Goal: Task Accomplishment & Management: Manage account settings

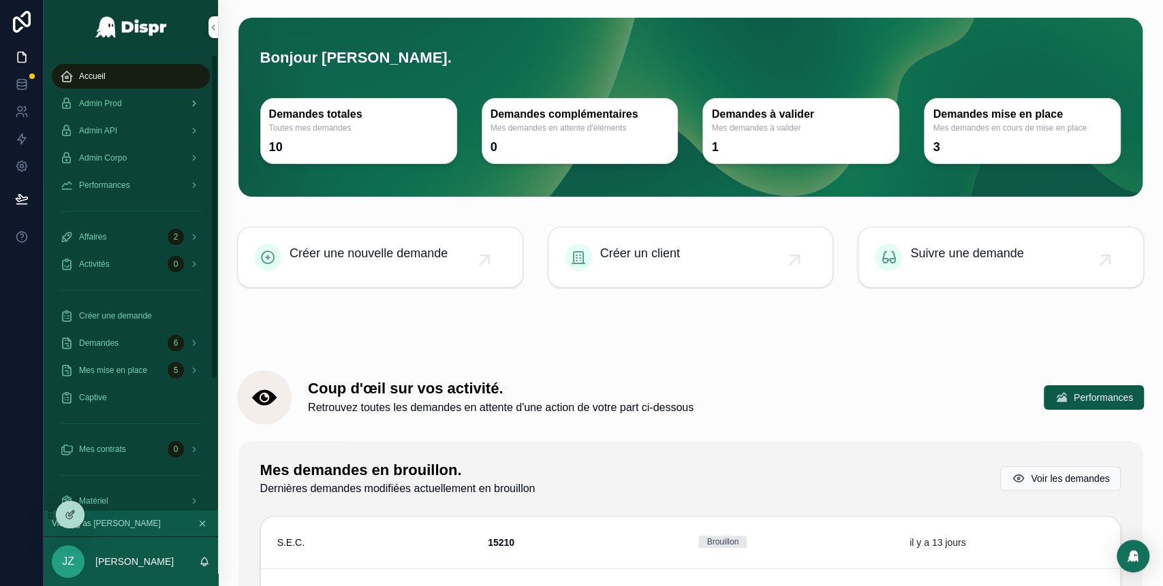
click at [143, 104] on div "Admin Prod" at bounding box center [131, 104] width 142 height 22
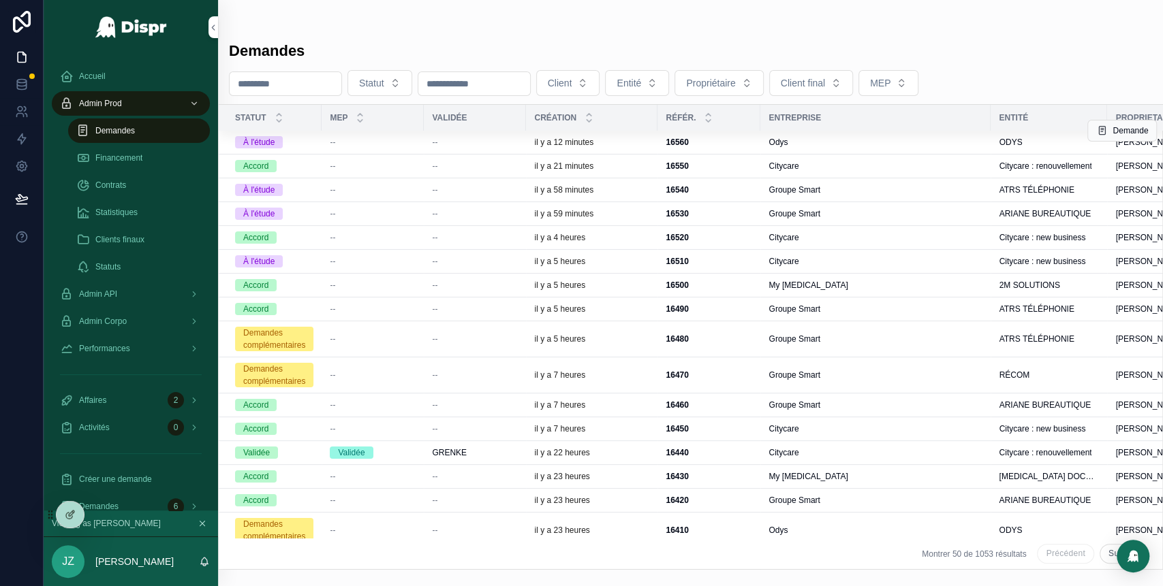
click at [492, 141] on div "--" at bounding box center [475, 142] width 86 height 11
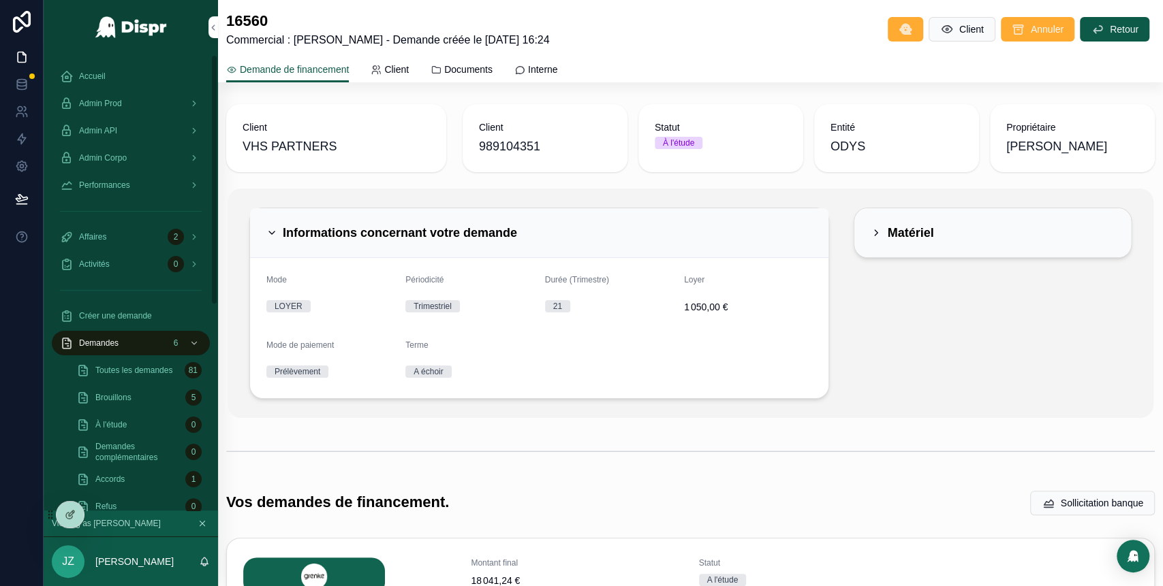
click at [103, 84] on div "Accueil" at bounding box center [131, 76] width 142 height 22
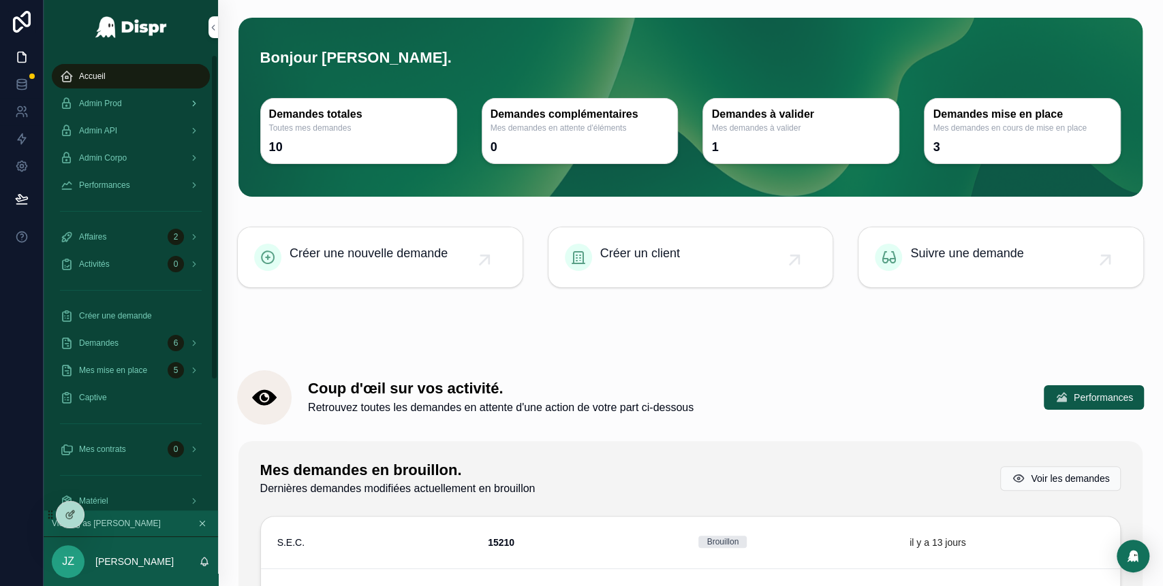
click at [145, 98] on div "Admin Prod" at bounding box center [131, 104] width 142 height 22
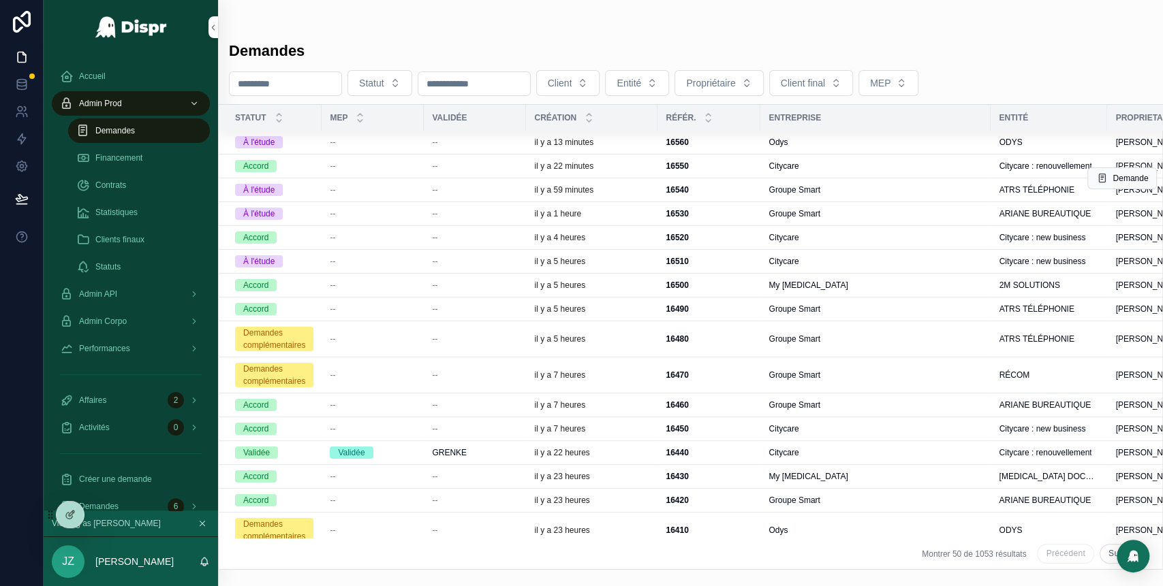
click at [467, 195] on td "--" at bounding box center [475, 190] width 102 height 24
click at [507, 188] on div "--" at bounding box center [475, 190] width 86 height 11
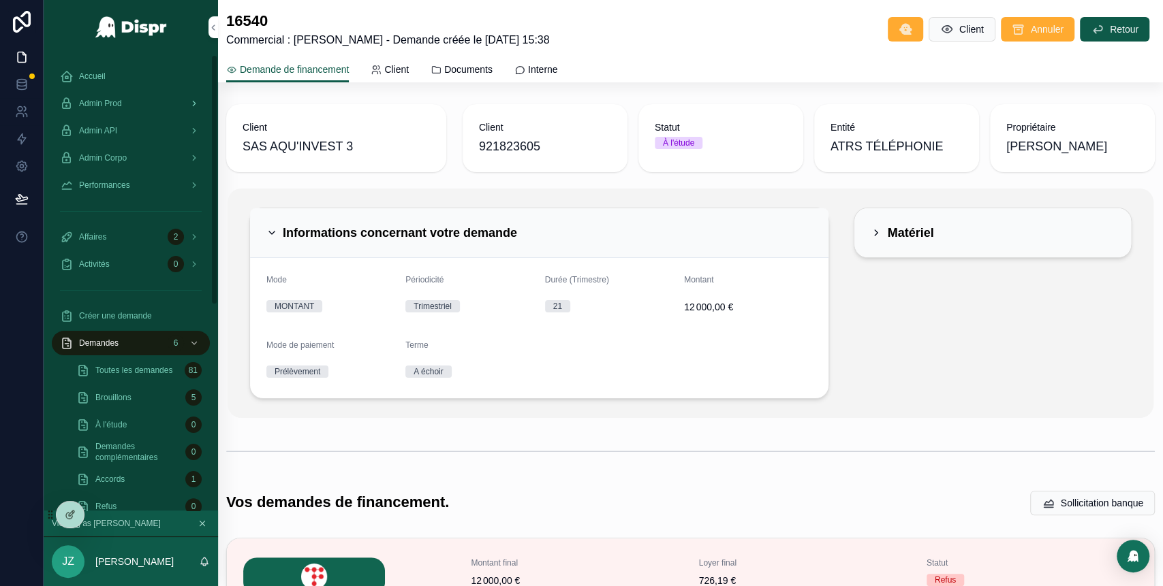
click at [156, 105] on div "Admin Prod" at bounding box center [131, 104] width 142 height 22
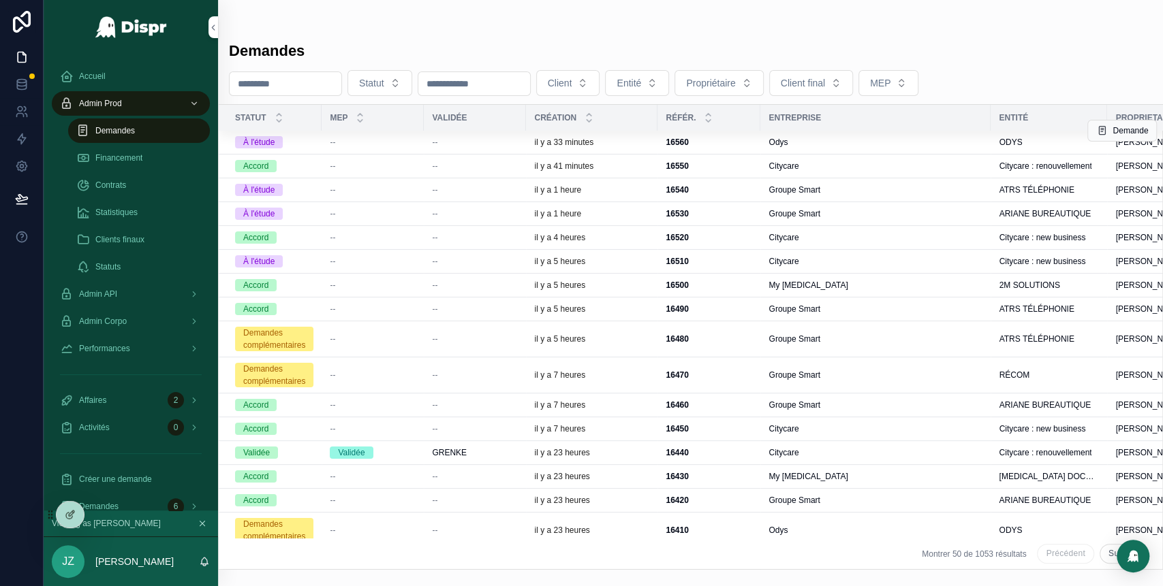
click at [494, 144] on div "--" at bounding box center [475, 142] width 86 height 11
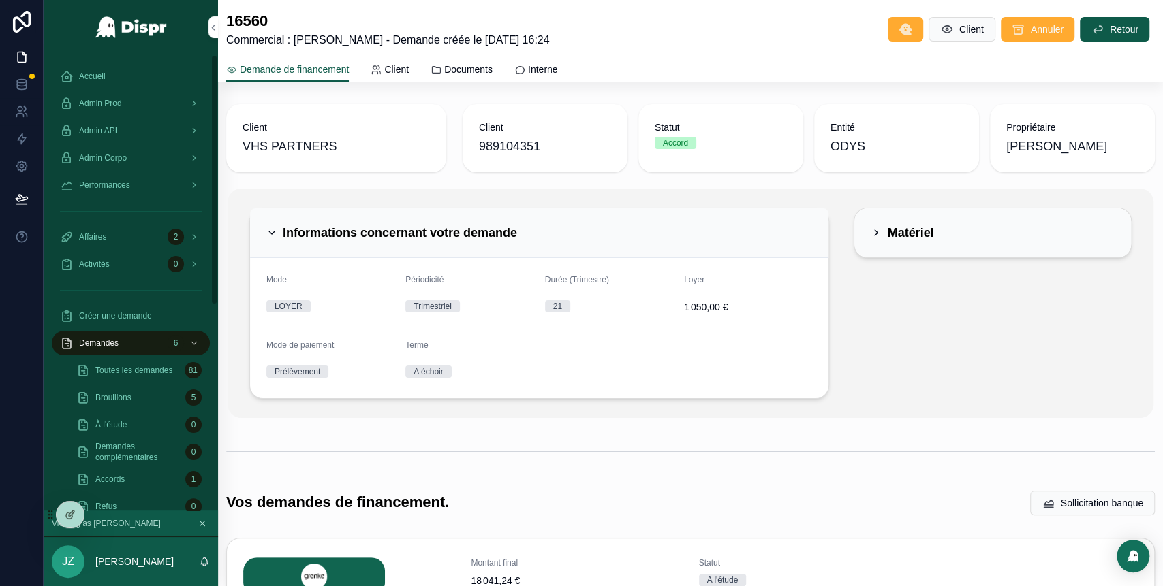
click at [125, 79] on div "Accueil" at bounding box center [131, 76] width 142 height 22
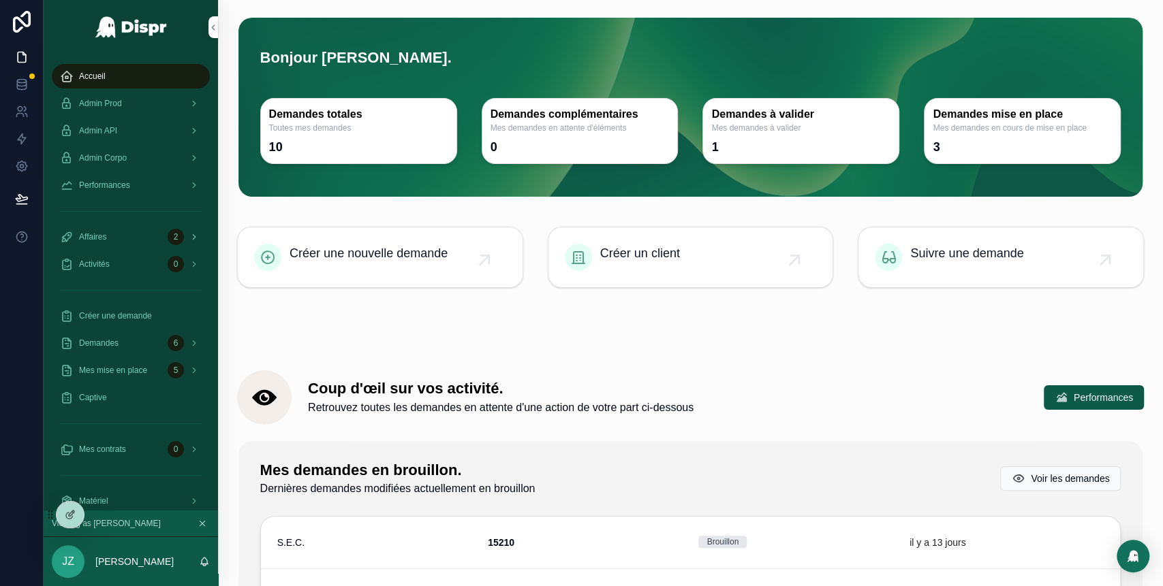
click at [131, 233] on div "Affaires 2" at bounding box center [131, 237] width 142 height 22
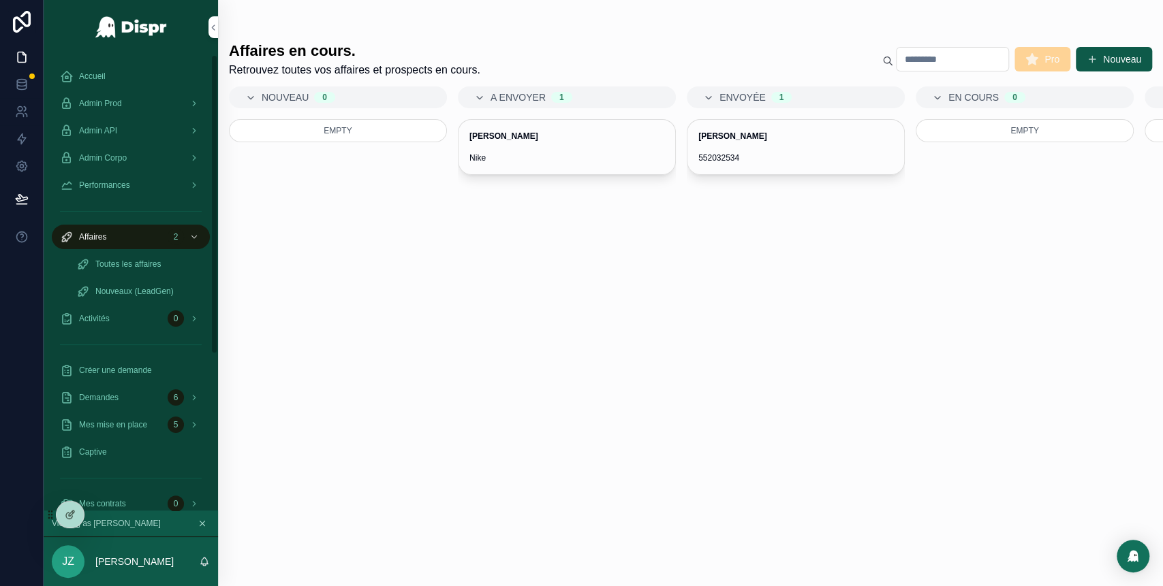
click at [105, 70] on div "Accueil" at bounding box center [131, 76] width 142 height 22
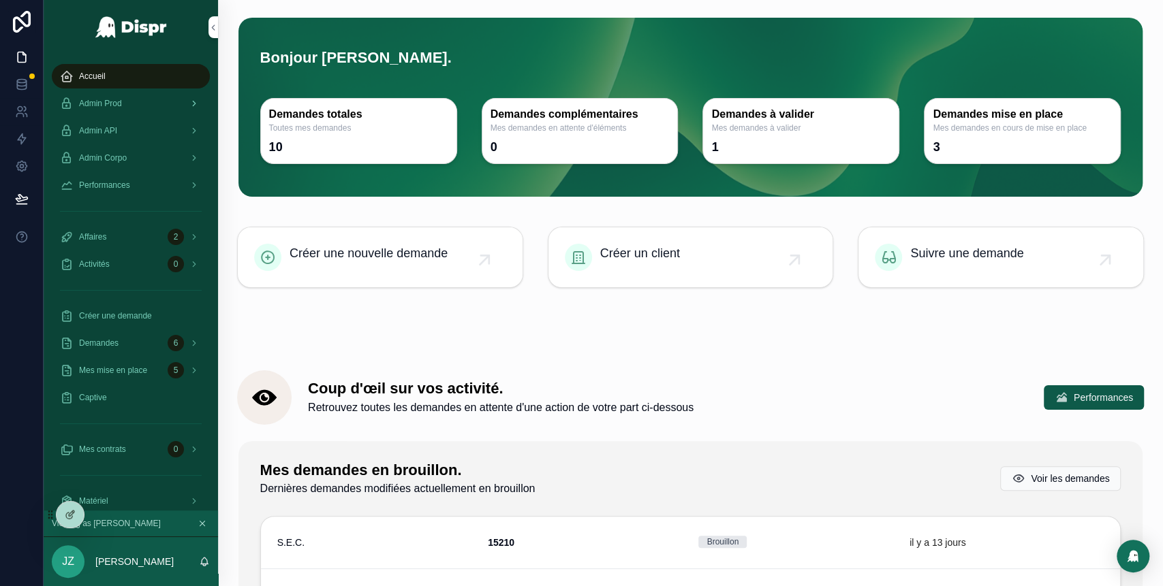
click at [150, 109] on div "Admin Prod" at bounding box center [131, 104] width 142 height 22
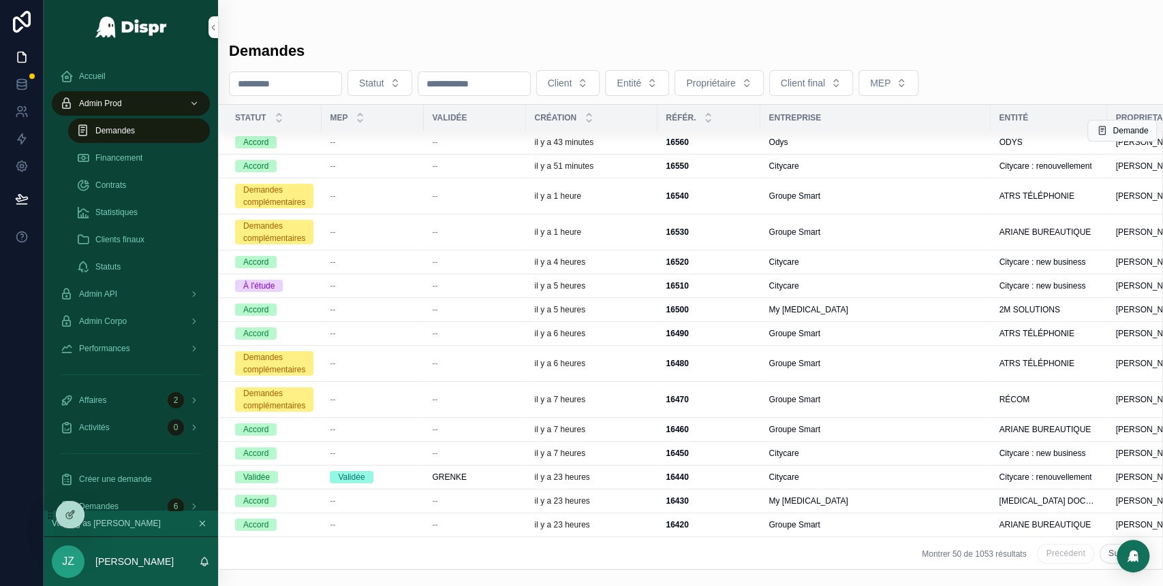
click at [480, 141] on div "--" at bounding box center [475, 142] width 86 height 11
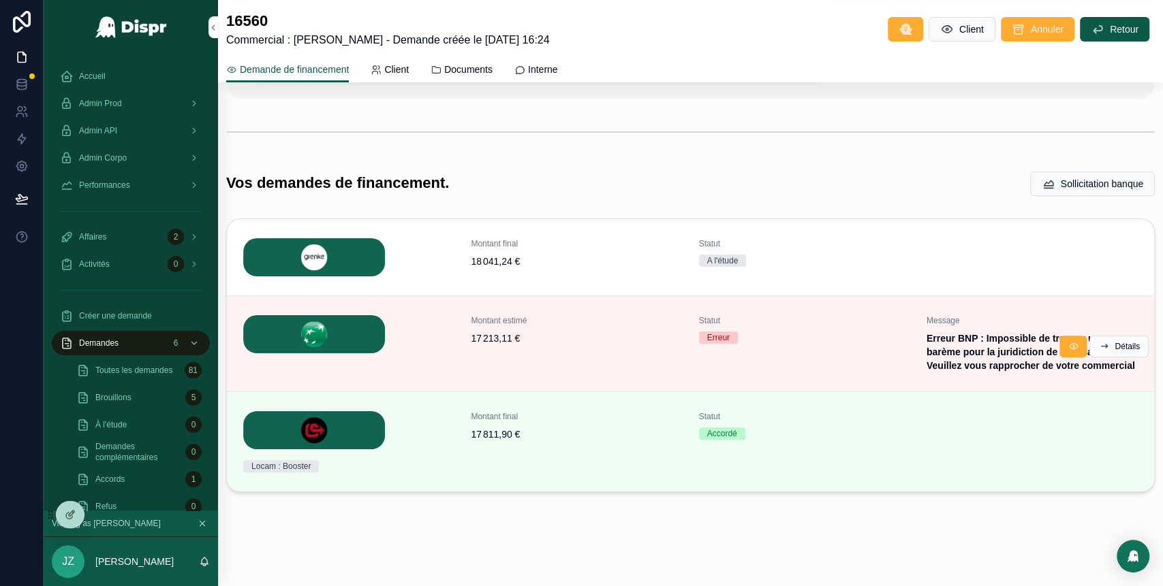
scroll to position [349, 0]
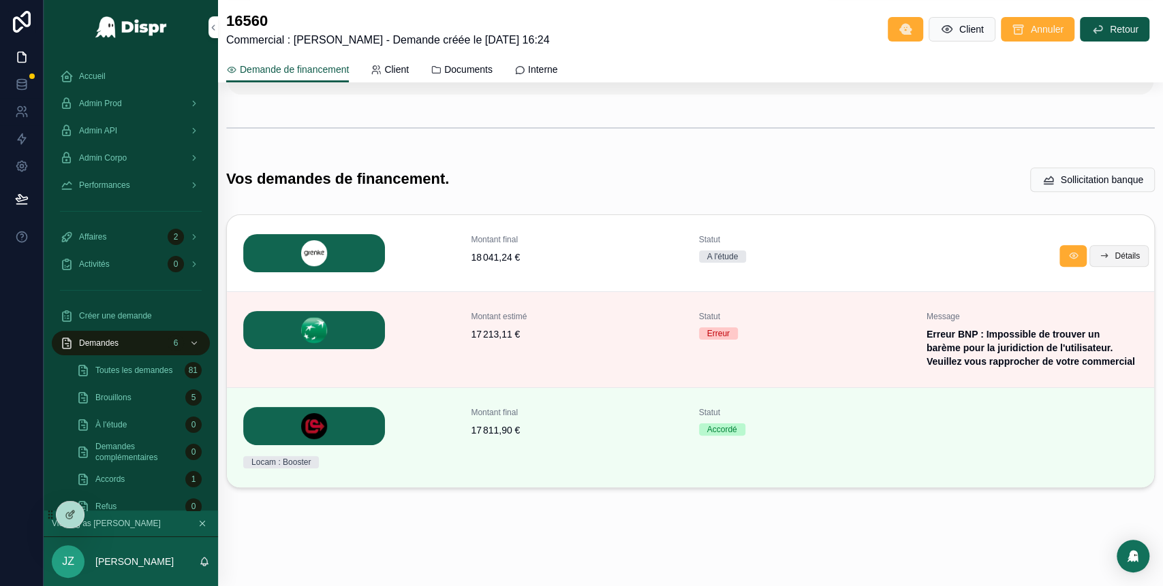
click at [1114, 251] on span "Détails" at bounding box center [1126, 256] width 25 height 11
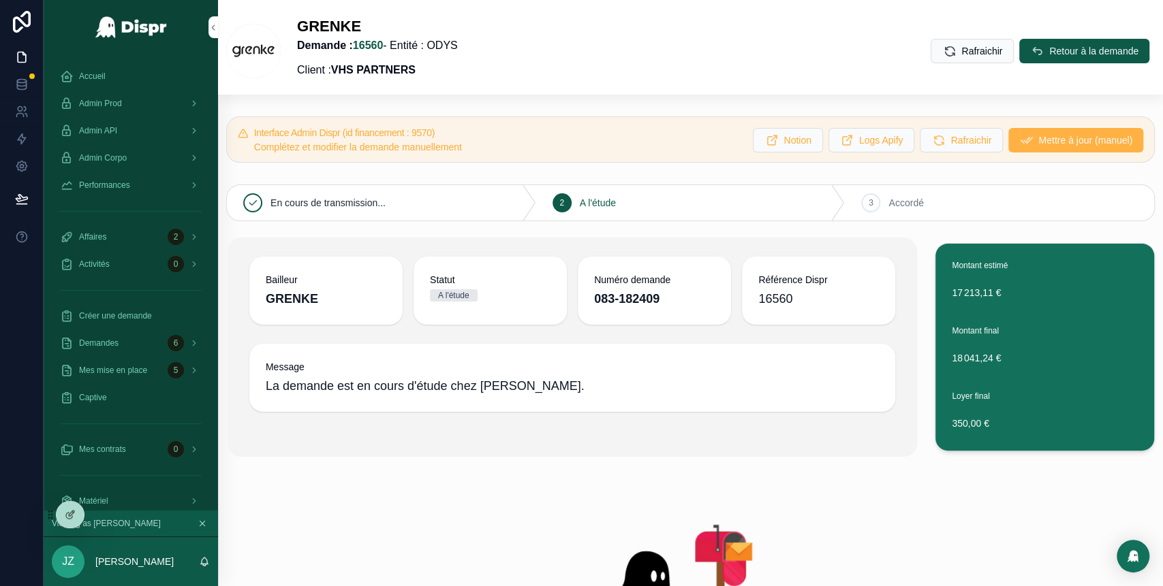
click at [1038, 138] on span "Mettre à jour (manuel)" at bounding box center [1085, 140] width 94 height 14
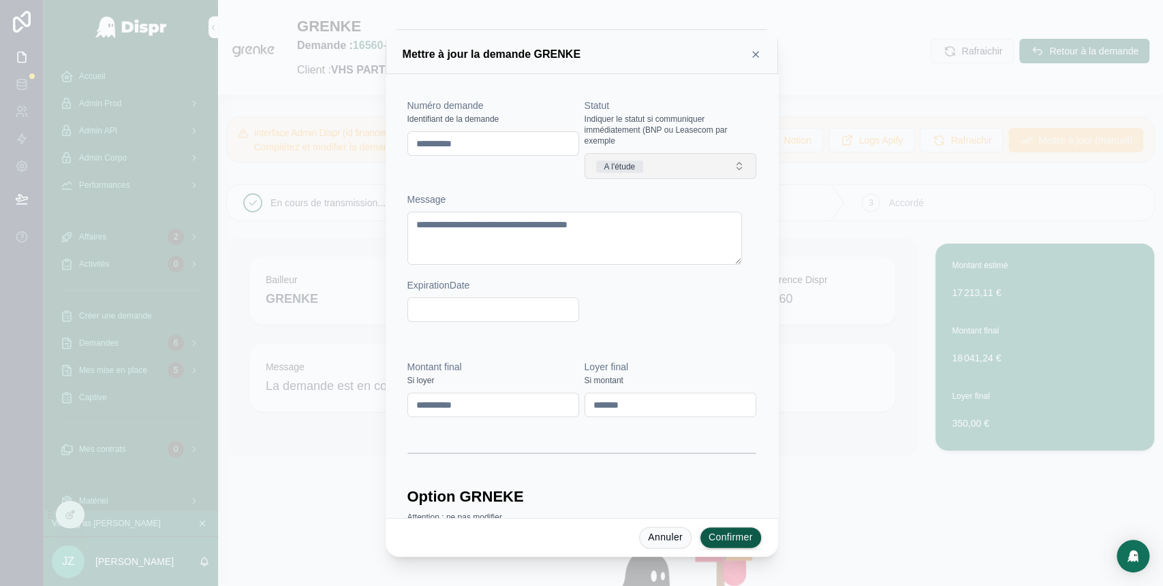
click at [685, 153] on button "A l'étude" at bounding box center [670, 166] width 172 height 26
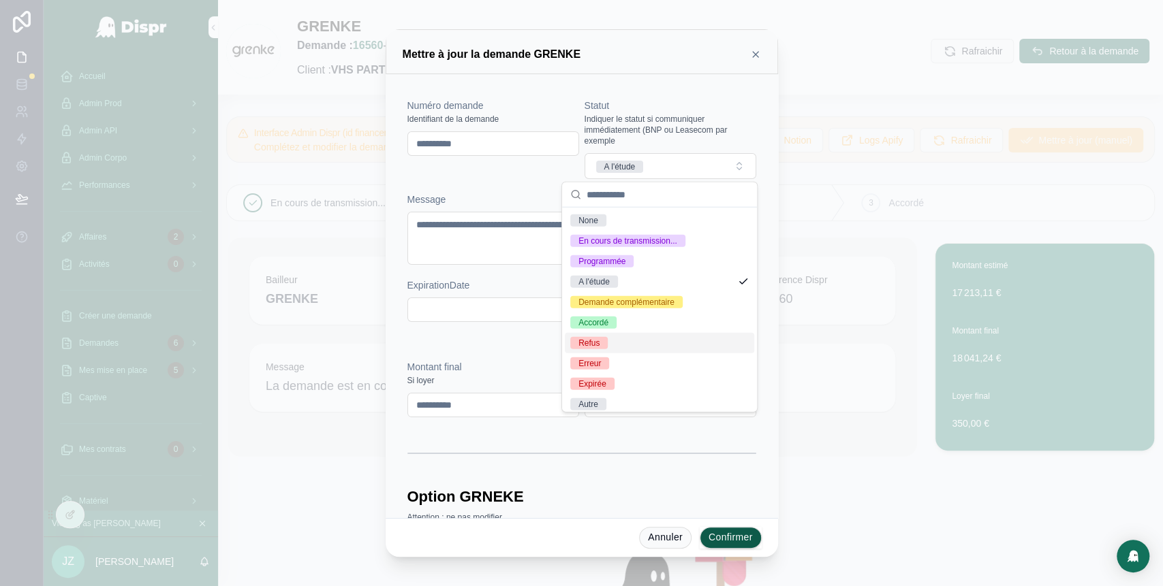
click at [620, 338] on div "Refus" at bounding box center [659, 343] width 189 height 20
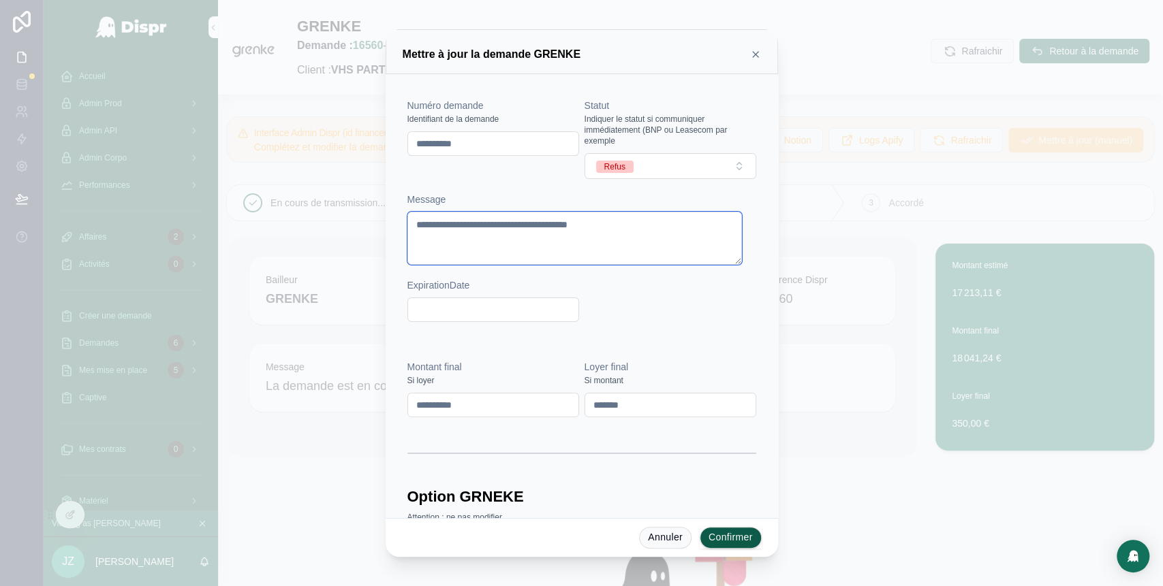
drag, startPoint x: 665, startPoint y: 235, endPoint x: 357, endPoint y: 223, distance: 308.1
click at [357, 223] on div "**********" at bounding box center [581, 293] width 1163 height 586
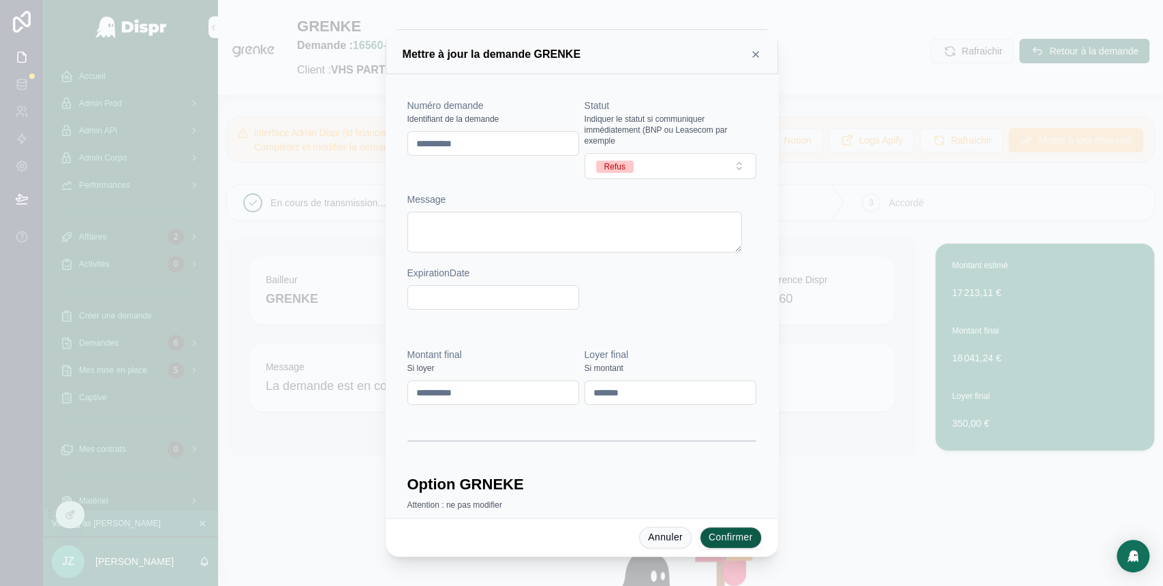
click at [741, 539] on button "Confirmer" at bounding box center [730, 538] width 62 height 22
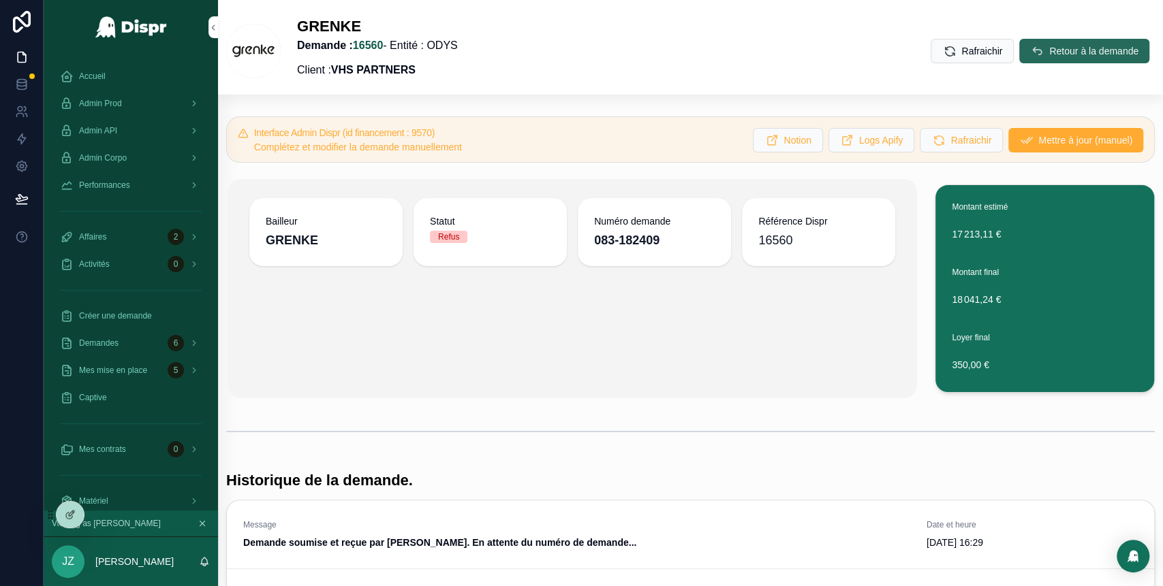
click at [1049, 53] on span "Retour à la demande" at bounding box center [1093, 51] width 89 height 14
